Goal: Transaction & Acquisition: Book appointment/travel/reservation

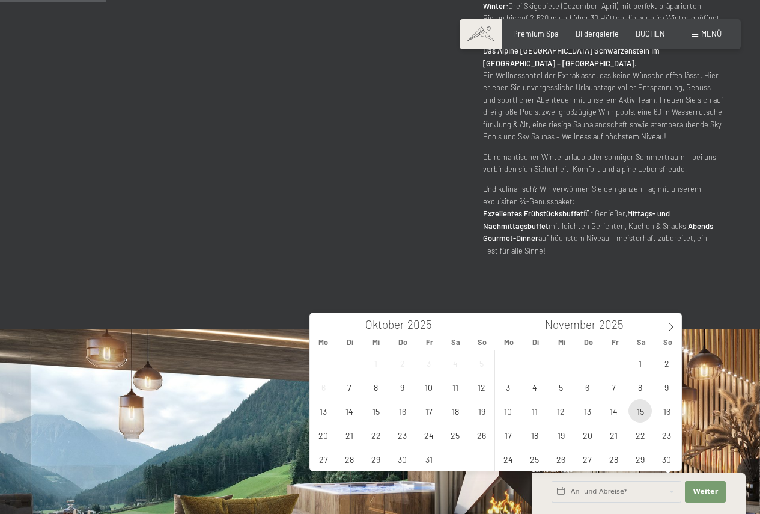
click at [636, 414] on span "15" at bounding box center [640, 410] width 23 height 23
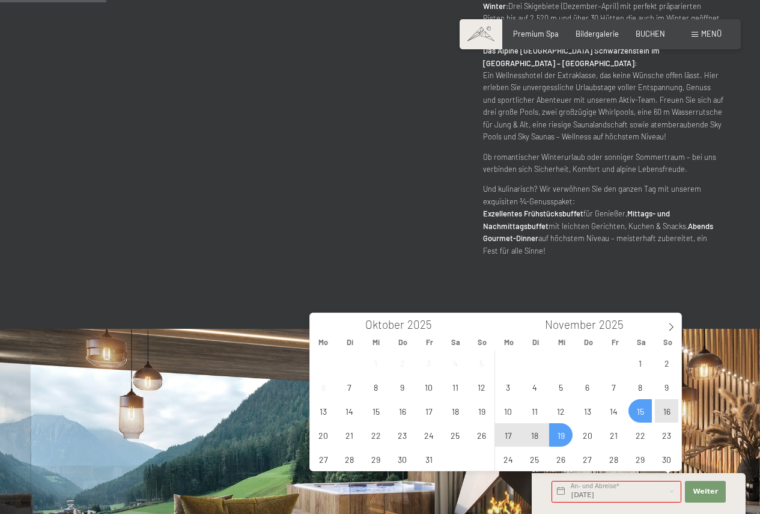
click at [559, 441] on span "19" at bounding box center [560, 434] width 23 height 23
type input "[DATE] - [DATE]"
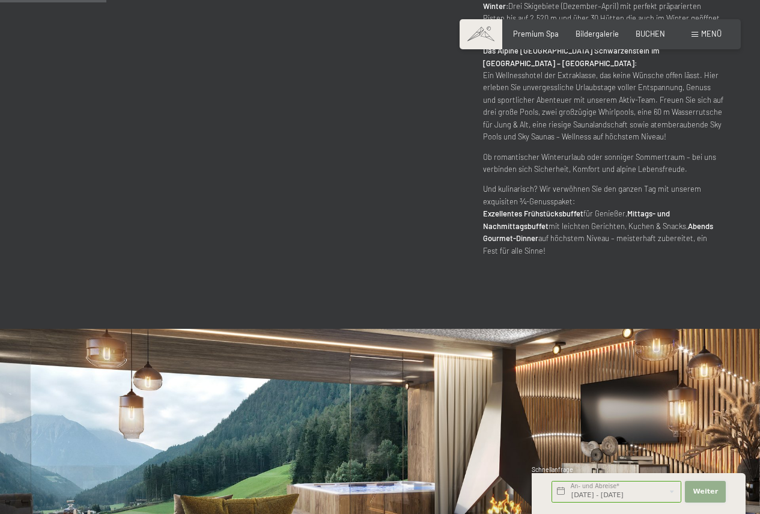
click at [697, 495] on span "Weiter" at bounding box center [705, 492] width 25 height 10
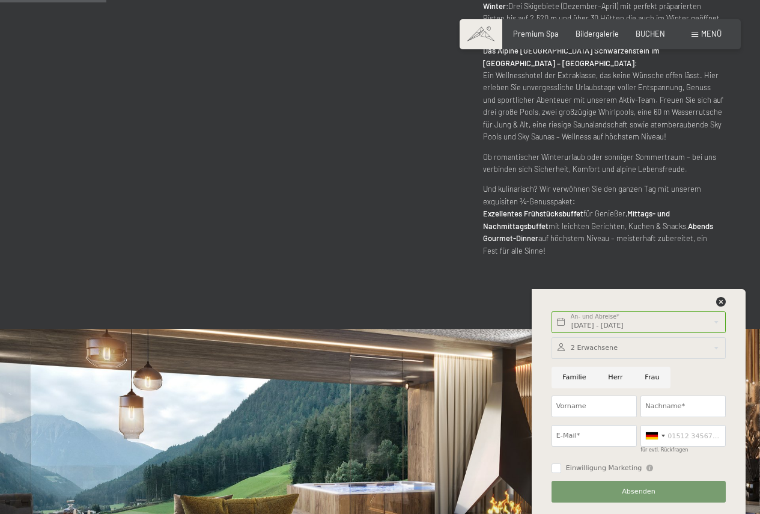
click at [589, 348] on div at bounding box center [639, 348] width 174 height 22
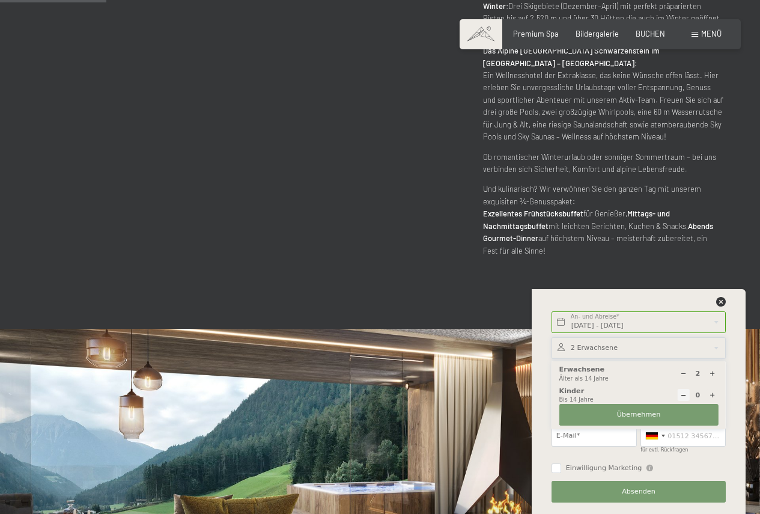
click at [712, 395] on icon at bounding box center [712, 395] width 7 height 7
type input "1"
select select
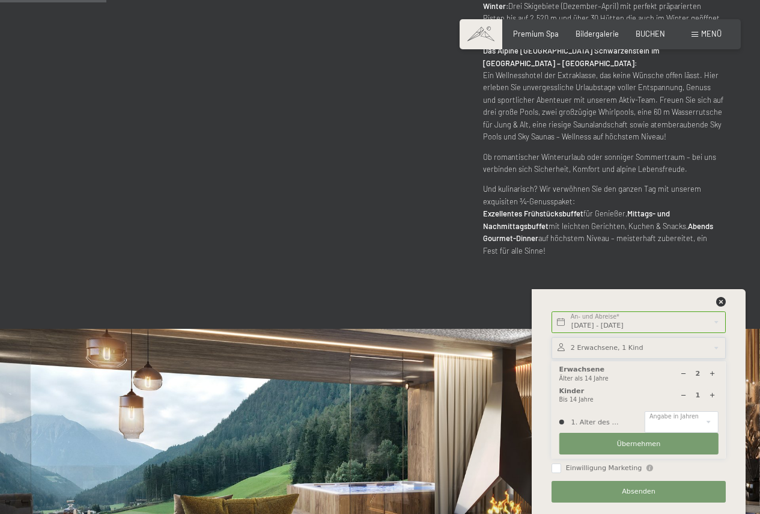
click at [712, 395] on icon at bounding box center [712, 395] width 7 height 7
type input "2"
select select
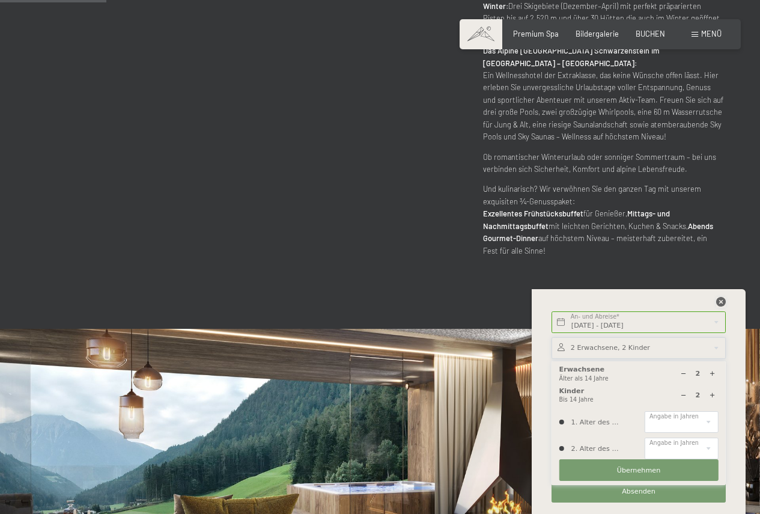
click at [722, 299] on icon at bounding box center [721, 302] width 10 height 10
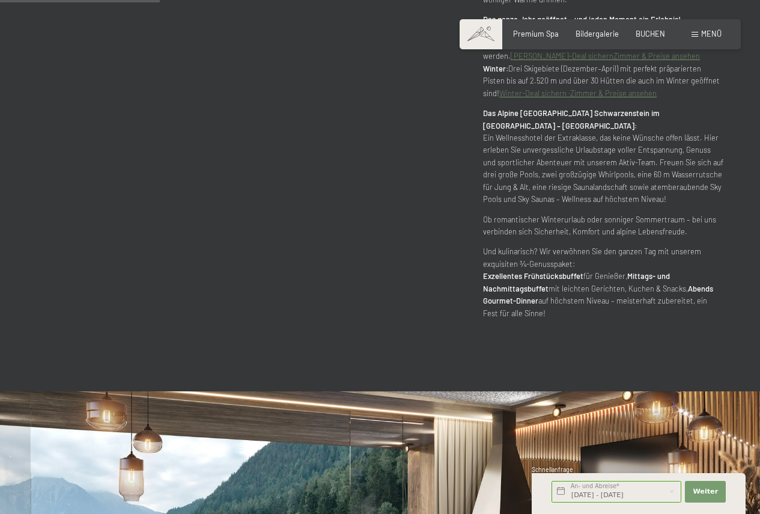
scroll to position [661, 0]
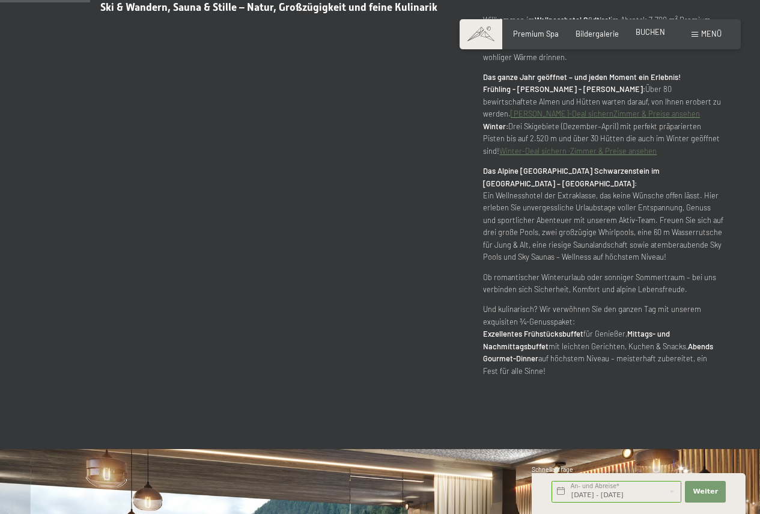
click at [654, 34] on span "BUCHEN" at bounding box center [650, 32] width 29 height 10
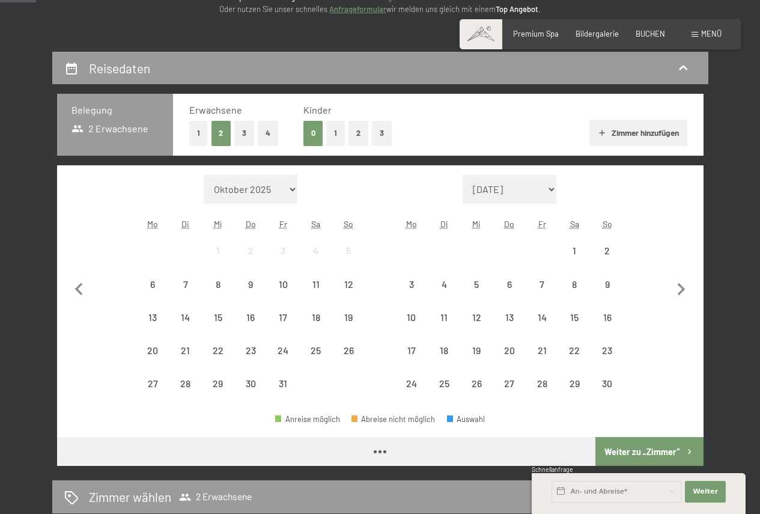
scroll to position [180, 0]
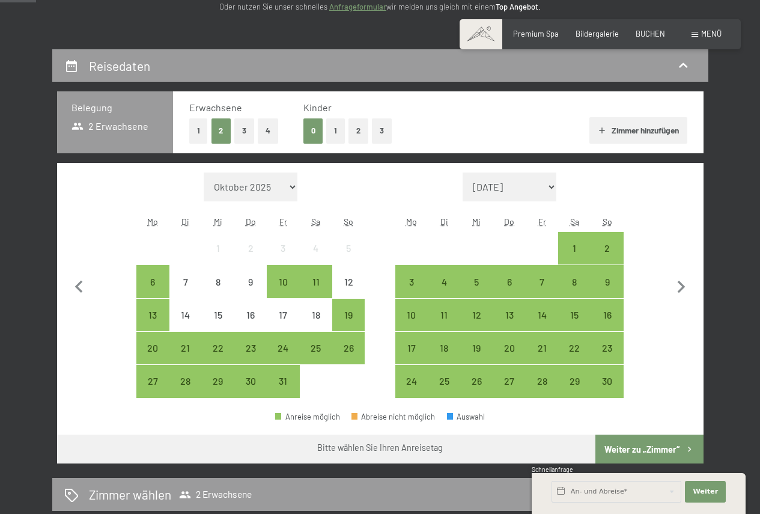
click at [356, 130] on button "2" at bounding box center [359, 130] width 20 height 25
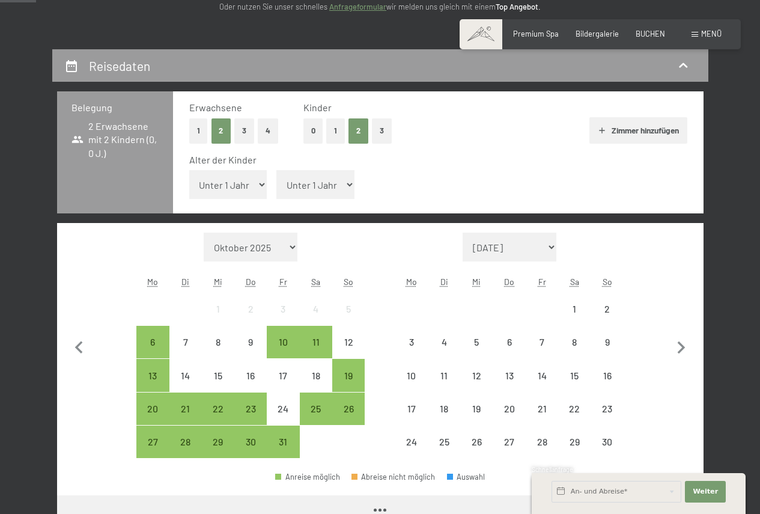
click at [246, 186] on select "Unter 1 Jahr 1 Jahr 2 Jahre 3 Jahre 4 Jahre 5 Jahre 6 Jahre 7 Jahre 8 Jahre 9 J…" at bounding box center [228, 184] width 78 height 29
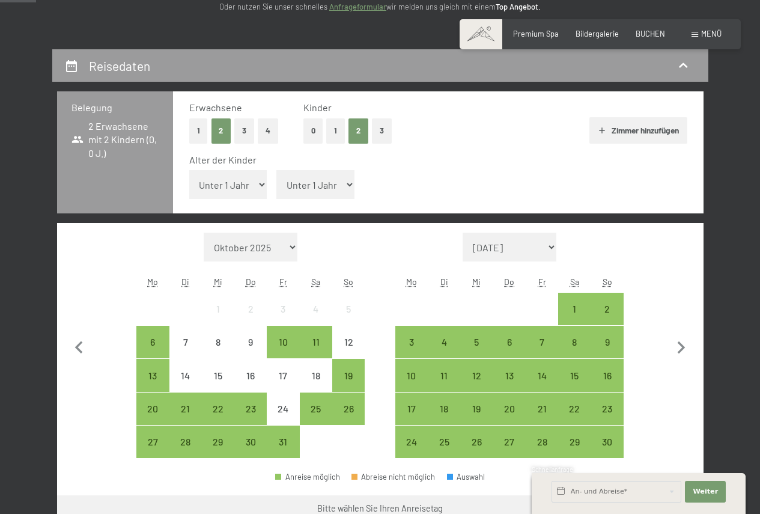
select select "1"
click at [189, 170] on select "Unter 1 Jahr 1 Jahr 2 Jahre 3 Jahre 4 Jahre 5 Jahre 6 Jahre 7 Jahre 8 Jahre 9 J…" at bounding box center [228, 184] width 78 height 29
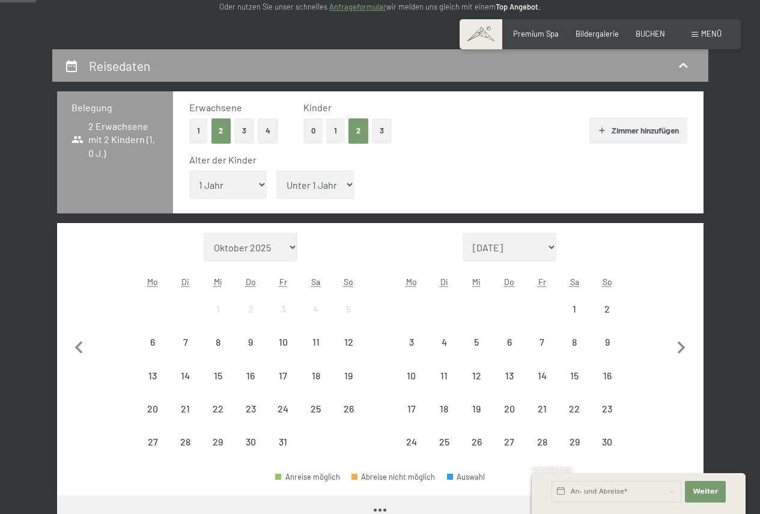
click at [325, 190] on select "Unter 1 Jahr 1 Jahr 2 Jahre 3 Jahre 4 Jahre 5 Jahre 6 Jahre 7 Jahre 8 Jahre 9 J…" at bounding box center [315, 184] width 78 height 29
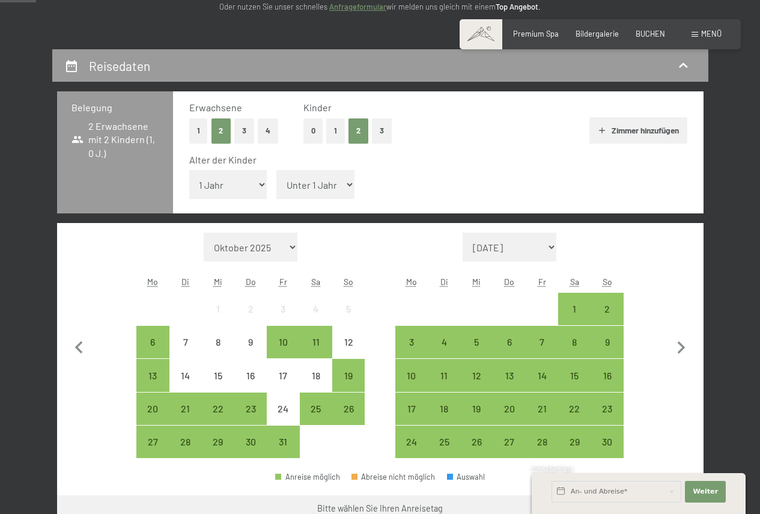
select select "4"
click at [276, 170] on select "Unter 1 Jahr 1 Jahr 2 Jahre 3 Jahre 4 Jahre 5 Jahre 6 Jahre 7 Jahre 8 Jahre 9 J…" at bounding box center [315, 184] width 78 height 29
click at [573, 372] on div "15" at bounding box center [574, 386] width 30 height 30
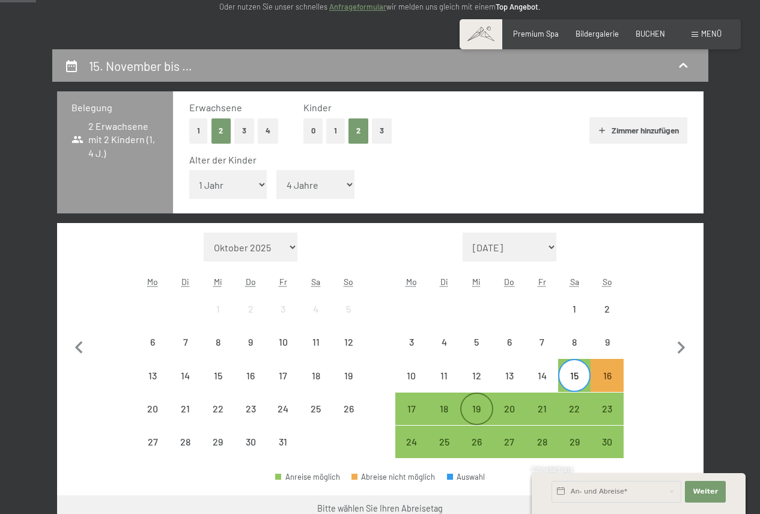
click at [477, 409] on div "19" at bounding box center [476, 419] width 30 height 30
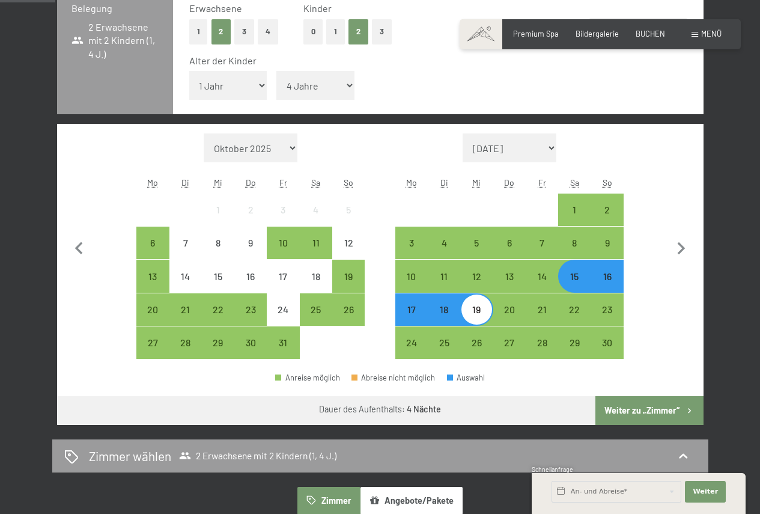
scroll to position [300, 0]
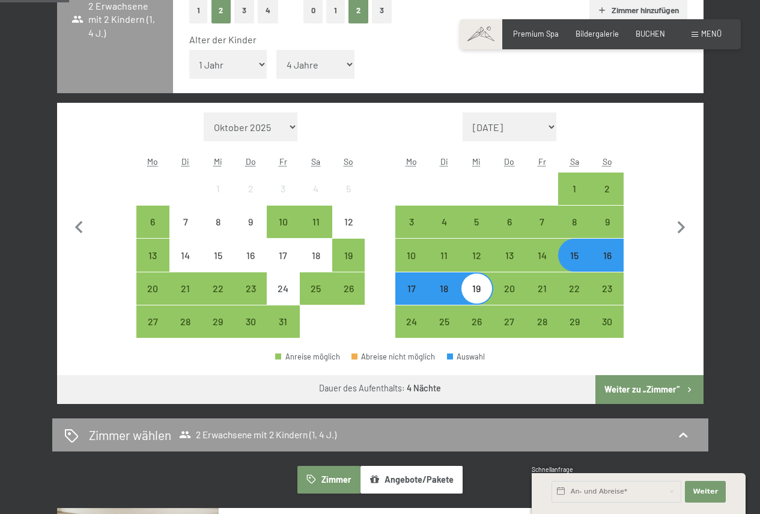
click at [617, 389] on button "Weiter zu „Zimmer“" at bounding box center [649, 389] width 108 height 29
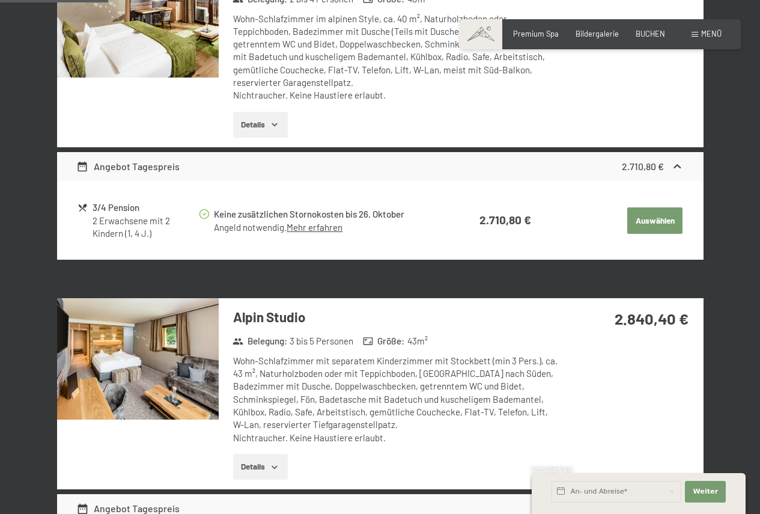
scroll to position [350, 0]
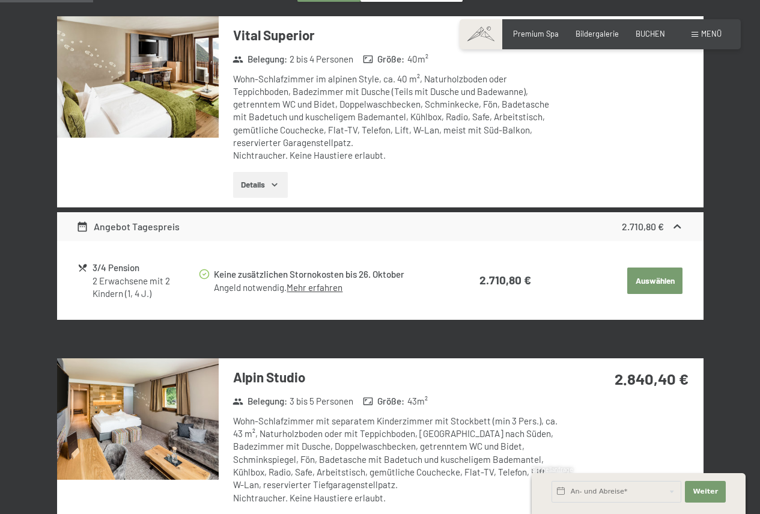
click at [266, 182] on button "Details" at bounding box center [260, 185] width 55 height 26
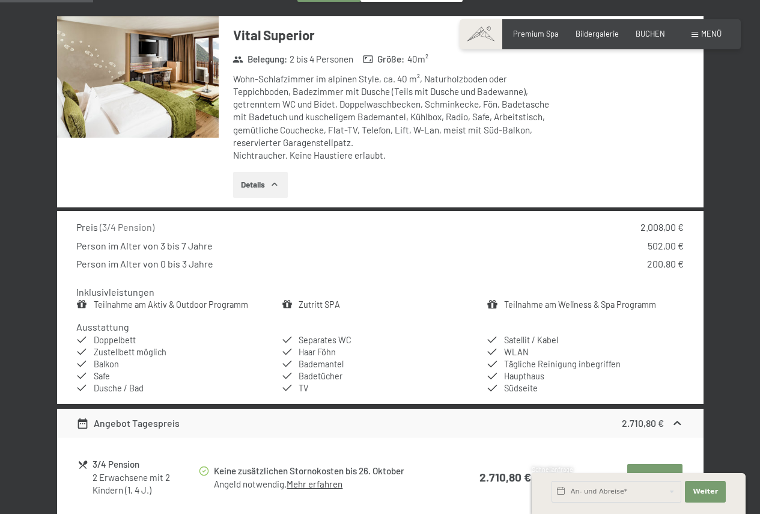
click at [266, 182] on button "Details" at bounding box center [260, 185] width 55 height 26
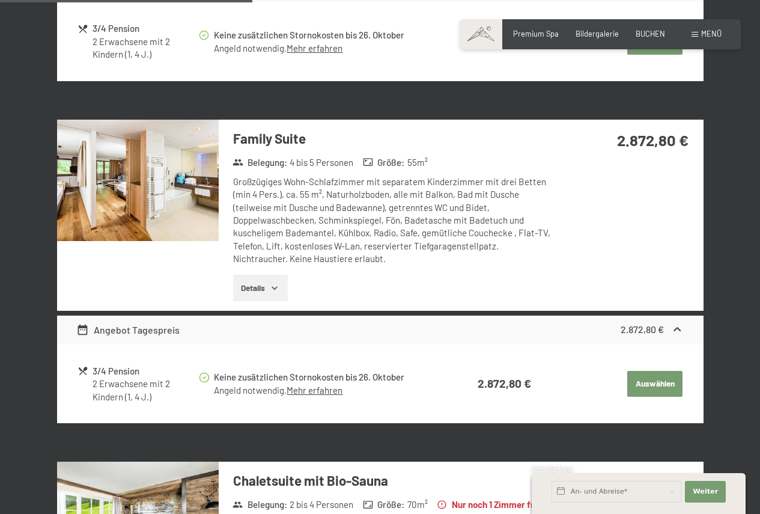
scroll to position [951, 0]
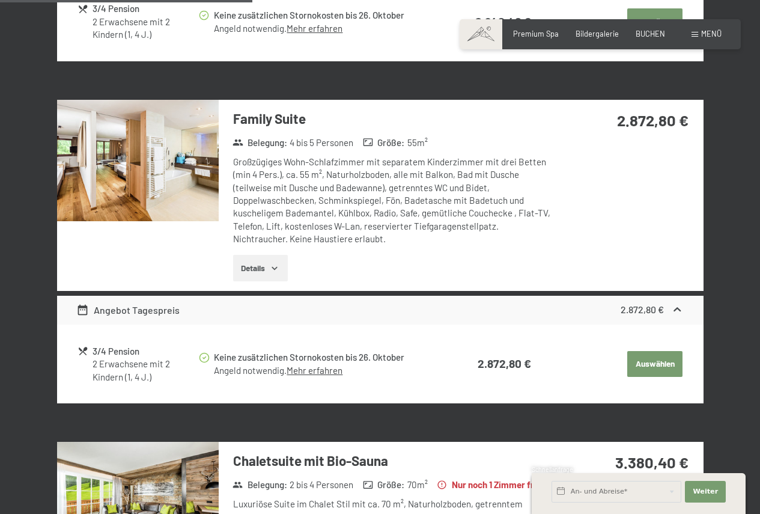
click at [341, 368] on link "Mehr erfahren" at bounding box center [315, 370] width 56 height 11
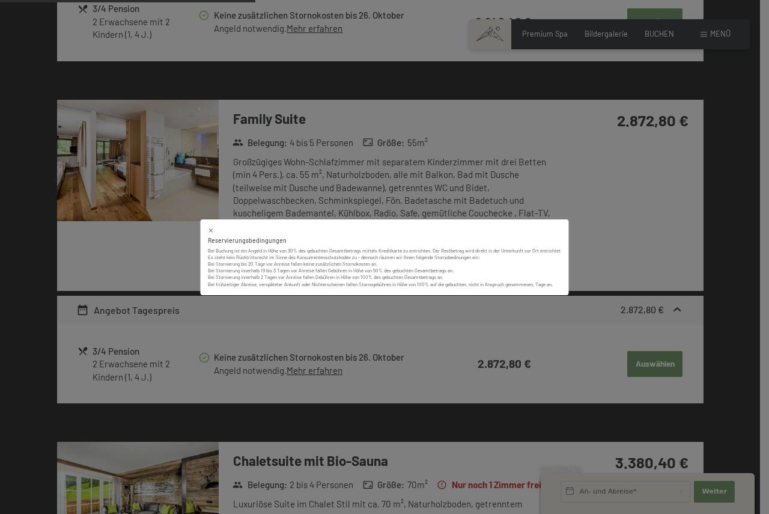
click at [211, 231] on icon at bounding box center [211, 230] width 4 height 4
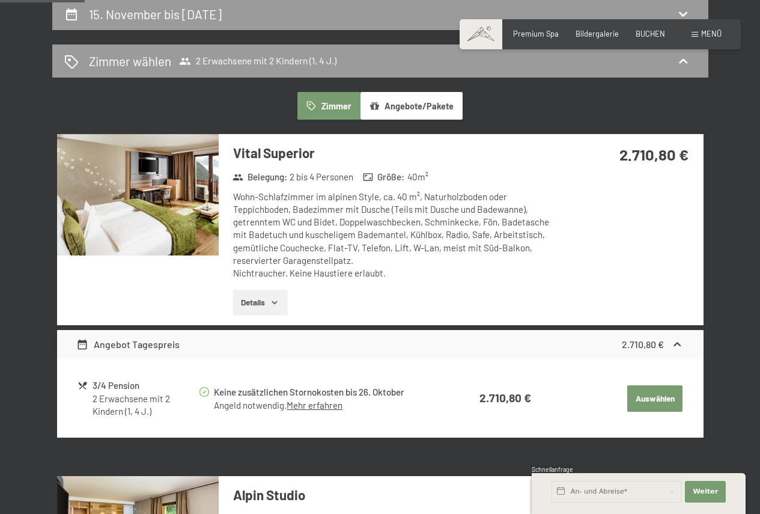
scroll to position [230, 0]
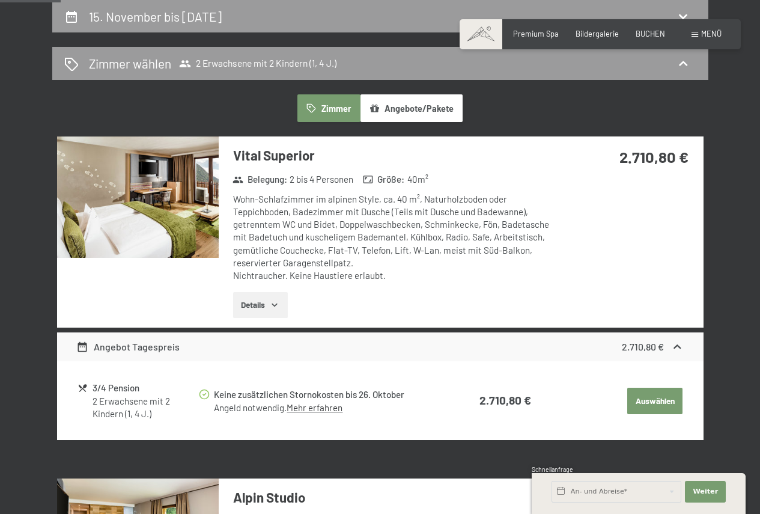
click at [253, 304] on button "Details" at bounding box center [260, 305] width 55 height 26
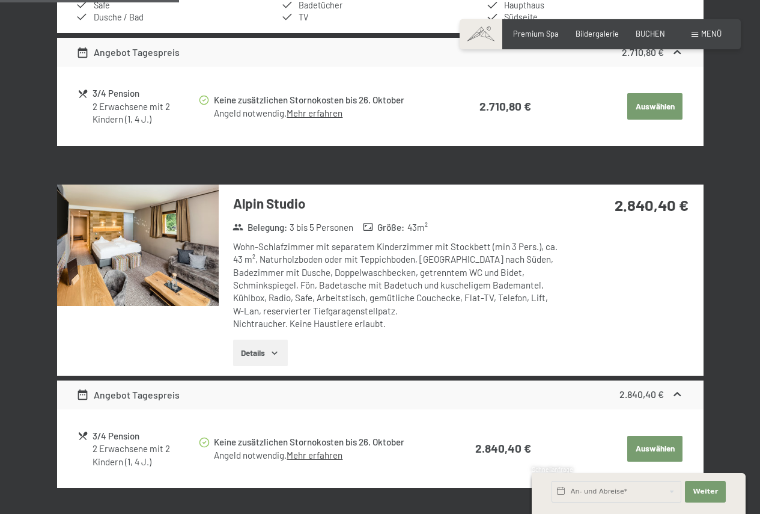
scroll to position [721, 0]
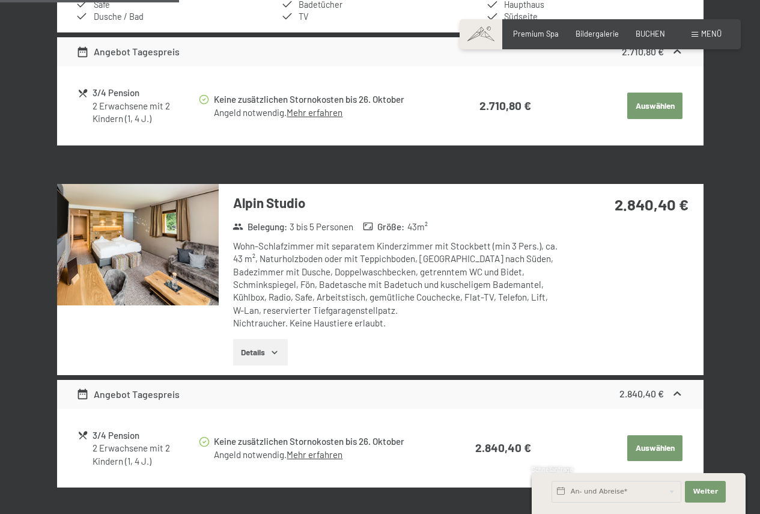
click at [132, 246] on img at bounding box center [138, 244] width 162 height 121
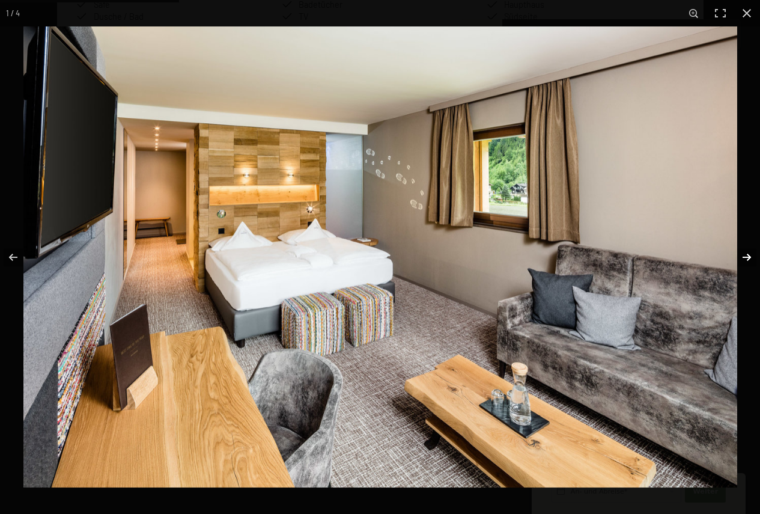
click at [749, 257] on button "button" at bounding box center [739, 257] width 42 height 60
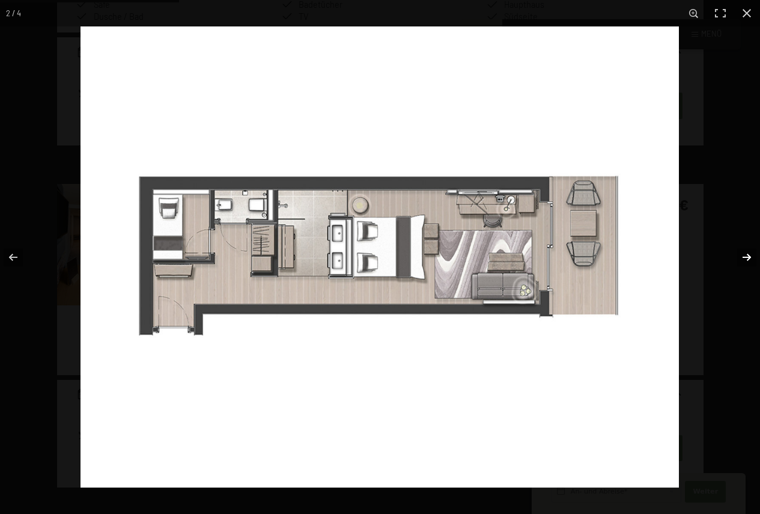
click at [744, 258] on button "button" at bounding box center [739, 257] width 42 height 60
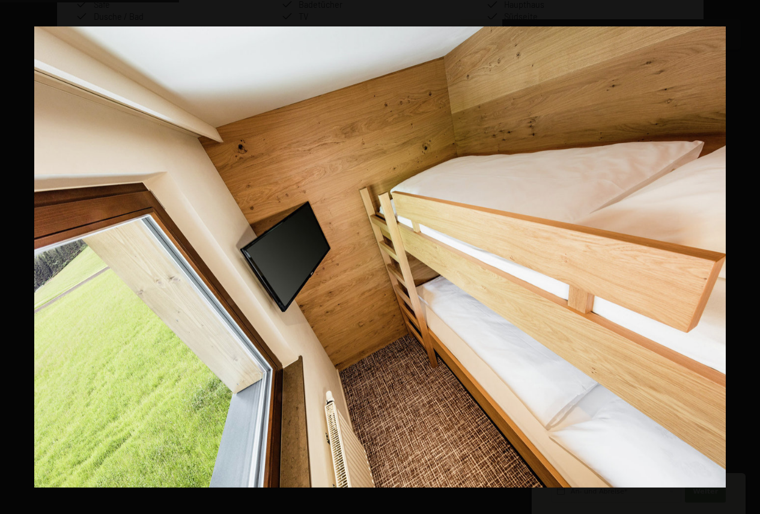
click at [744, 258] on button "button" at bounding box center [739, 257] width 42 height 60
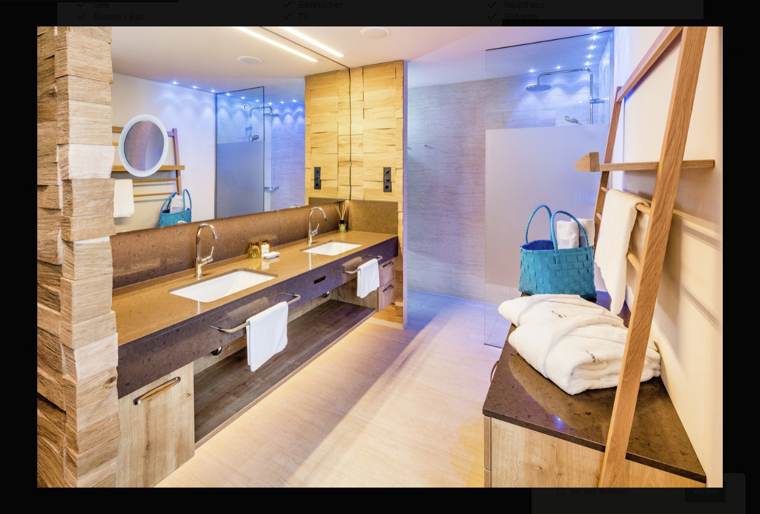
click at [744, 258] on button "button" at bounding box center [739, 257] width 42 height 60
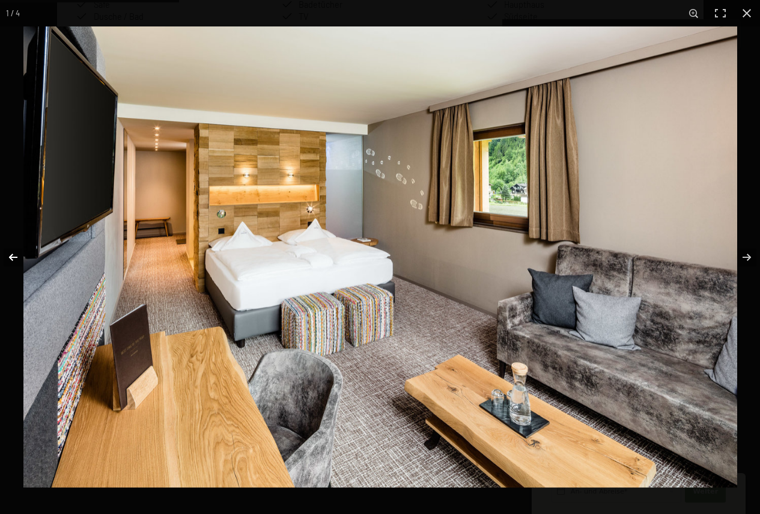
click at [19, 255] on button "button" at bounding box center [21, 257] width 42 height 60
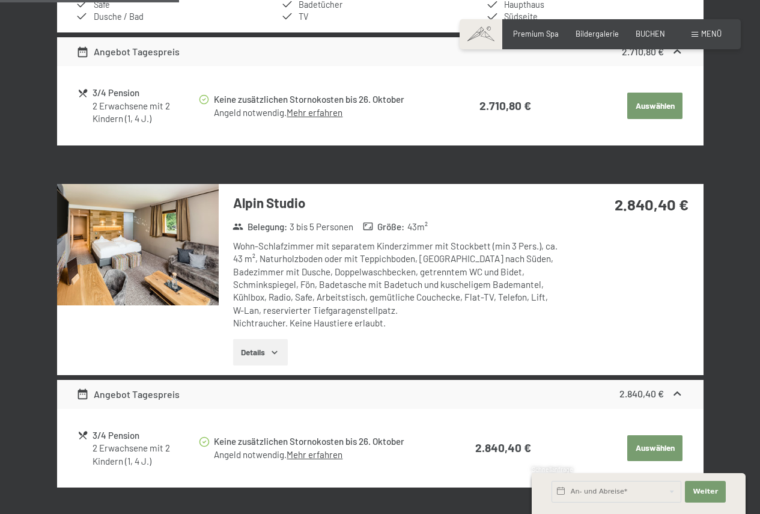
click at [0, 0] on button "button" at bounding box center [0, 0] width 0 height 0
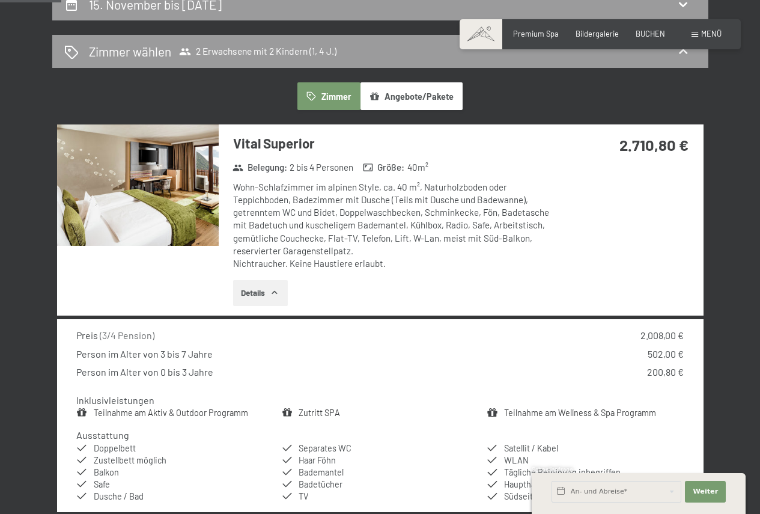
scroll to position [240, 0]
